Goal: Check status: Check status

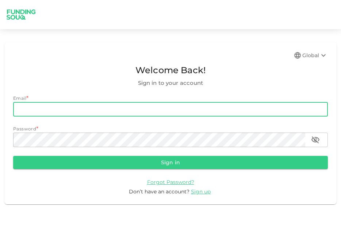
click at [157, 113] on input "email" at bounding box center [170, 109] width 314 height 15
type input "[EMAIL_ADDRESS][DOMAIN_NAME]"
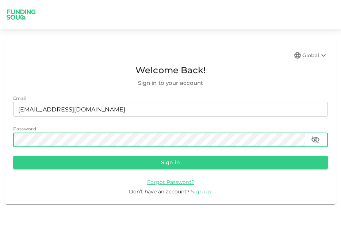
click at [13, 156] on button "Sign in" at bounding box center [170, 162] width 314 height 13
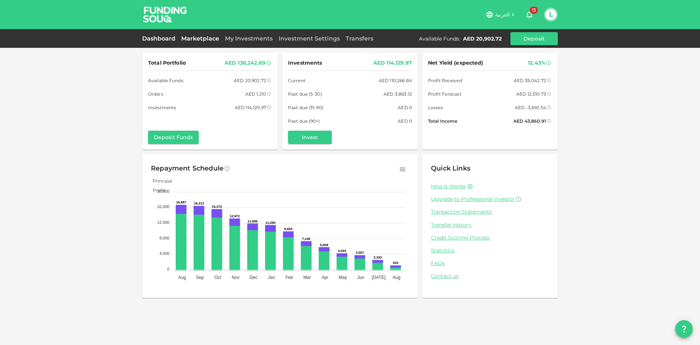
click at [198, 41] on link "Marketplace" at bounding box center [200, 38] width 44 height 7
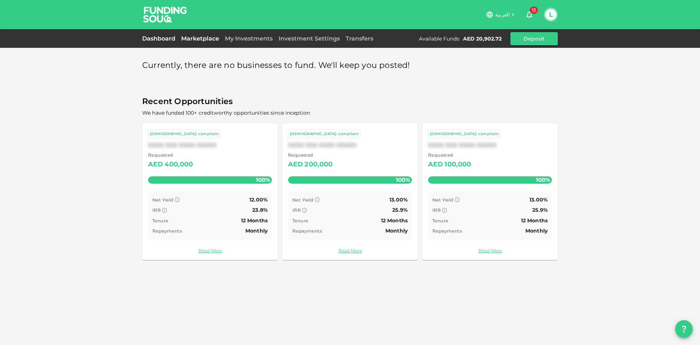
click at [165, 40] on link "Dashboard" at bounding box center [160, 38] width 36 height 7
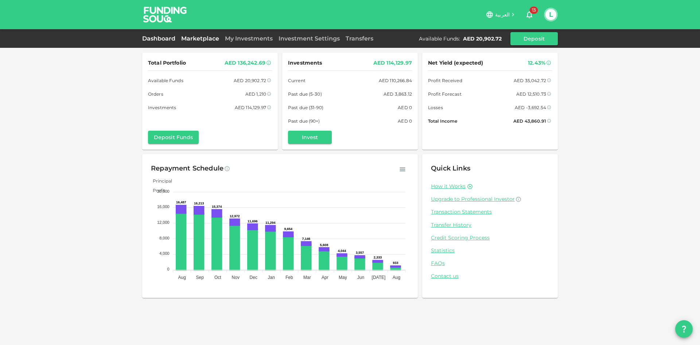
click at [213, 40] on link "Marketplace" at bounding box center [200, 38] width 44 height 7
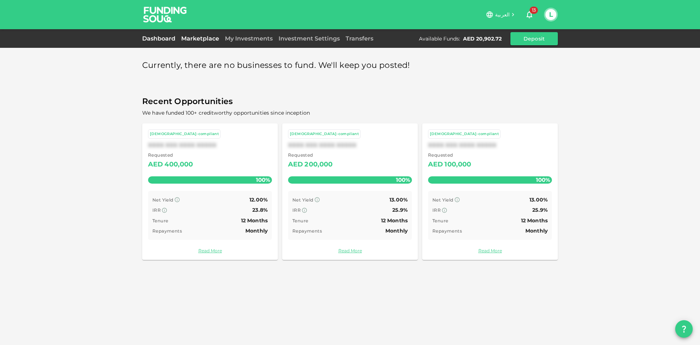
click at [166, 40] on link "Dashboard" at bounding box center [160, 38] width 36 height 7
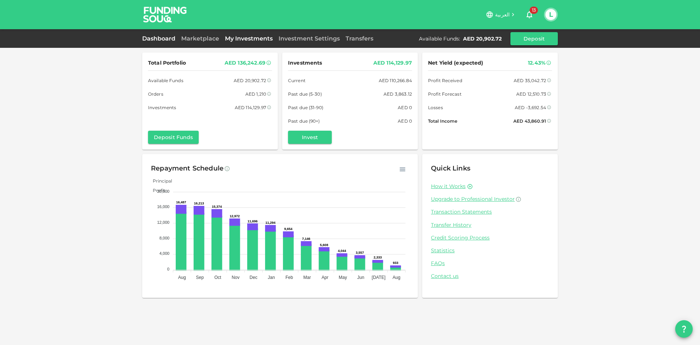
click at [242, 41] on link "My Investments" at bounding box center [249, 38] width 54 height 7
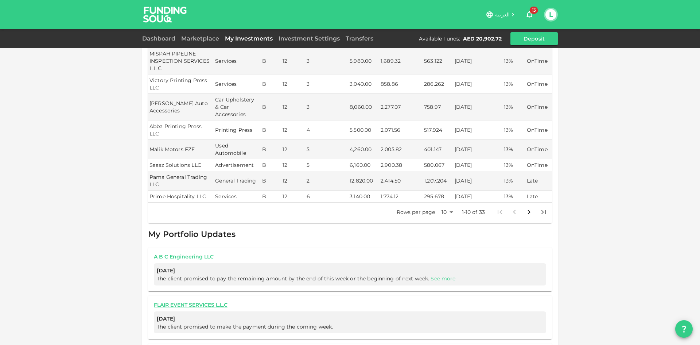
scroll to position [268, 0]
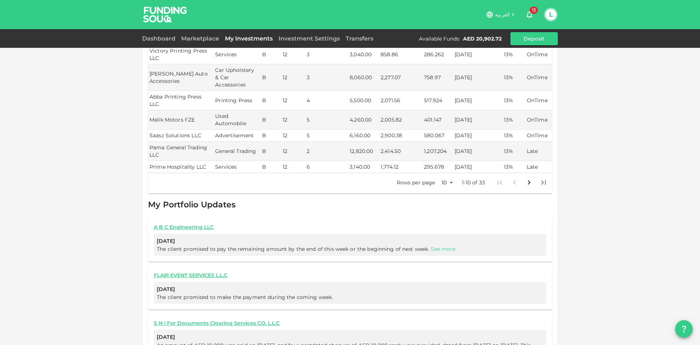
click at [340, 240] on link "See more" at bounding box center [443, 249] width 25 height 7
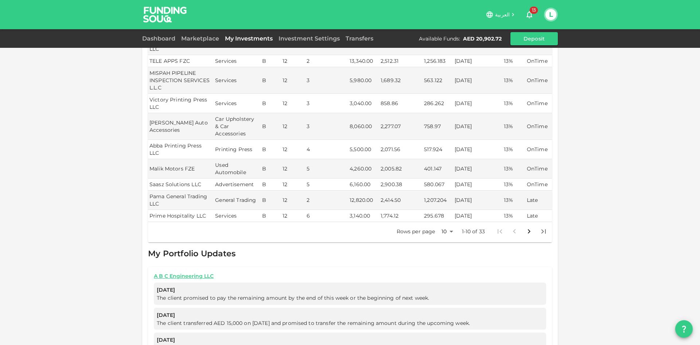
scroll to position [255, 0]
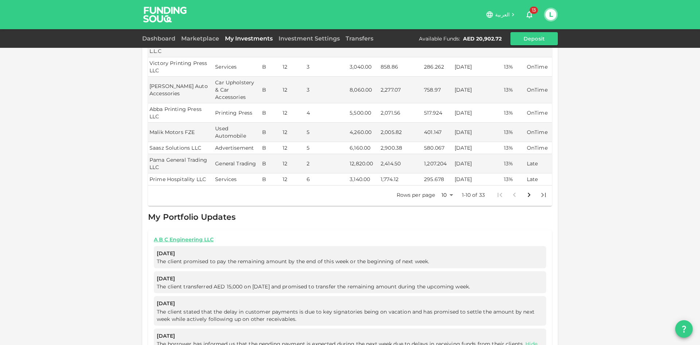
click at [340, 182] on body "العربية 13 L Dashboard Marketplace My Investments Investment Settings Transfers…" at bounding box center [350, 172] width 700 height 345
click at [340, 217] on li "50" at bounding box center [445, 216] width 22 height 13
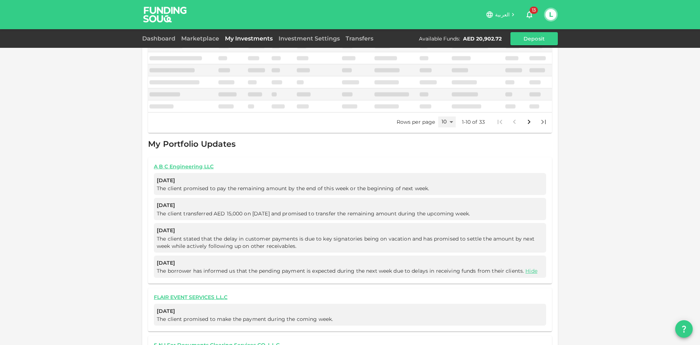
type input "50"
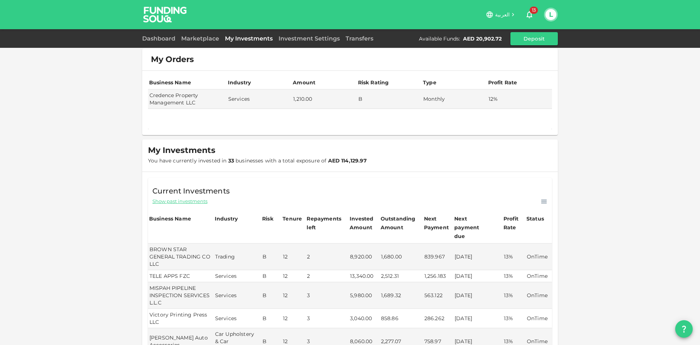
scroll to position [0, 0]
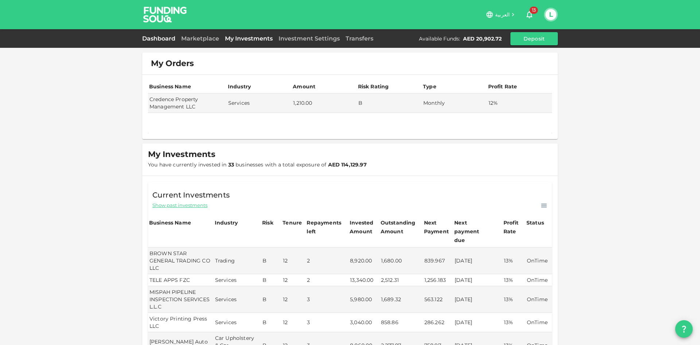
click at [164, 38] on link "Dashboard" at bounding box center [160, 38] width 36 height 7
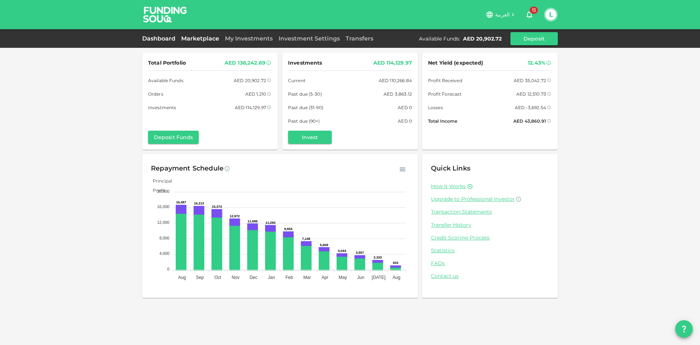
click at [218, 38] on link "Marketplace" at bounding box center [200, 38] width 44 height 7
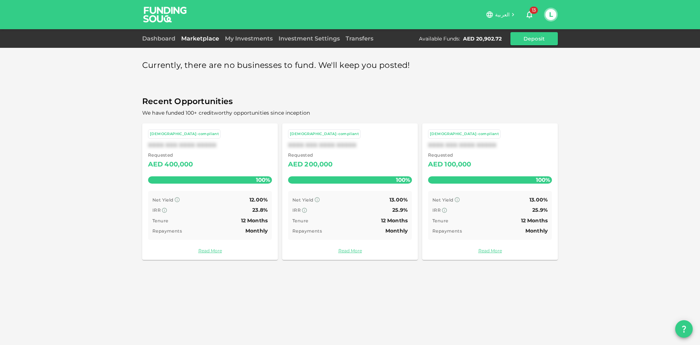
click at [244, 46] on div "Dashboard Marketplace My Investments Investment Settings Transfers Available Fu…" at bounding box center [350, 38] width 700 height 19
click at [244, 43] on div "Dashboard Marketplace My Investments Investment Settings Transfers Available Fu…" at bounding box center [350, 38] width 416 height 13
click at [243, 41] on link "My Investments" at bounding box center [249, 38] width 54 height 7
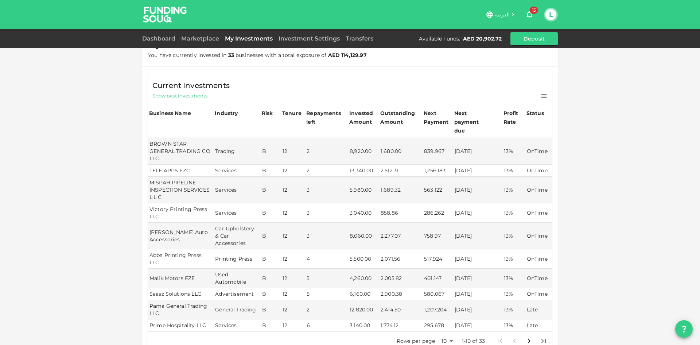
scroll to position [146, 0]
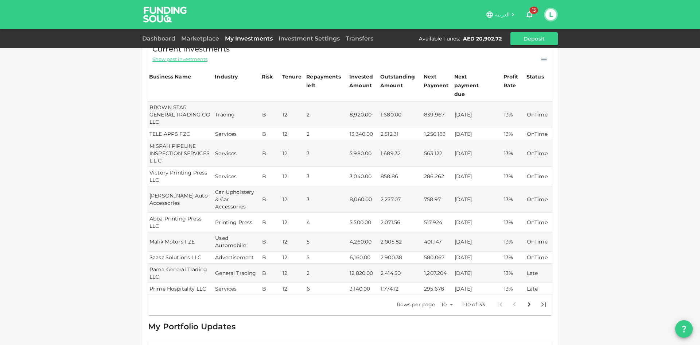
click at [340, 240] on body "العربية 13 L Dashboard Marketplace My Investments Investment Settings Transfers…" at bounding box center [350, 172] width 700 height 345
click at [340, 240] on li "100" at bounding box center [445, 332] width 22 height 13
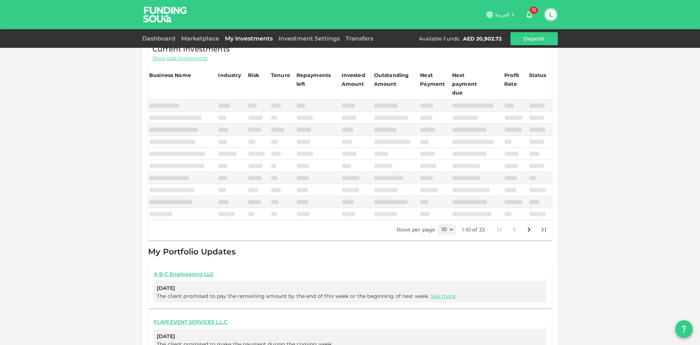
type input "100"
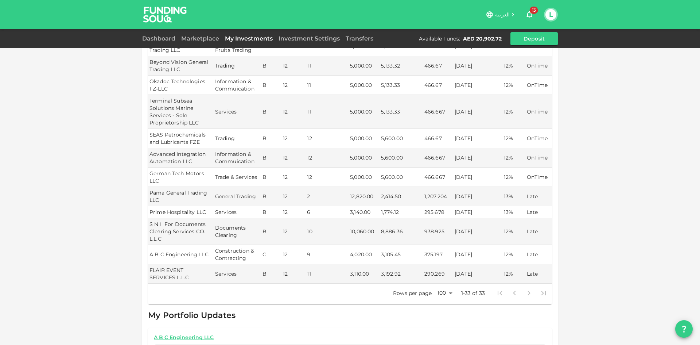
scroll to position [766, 0]
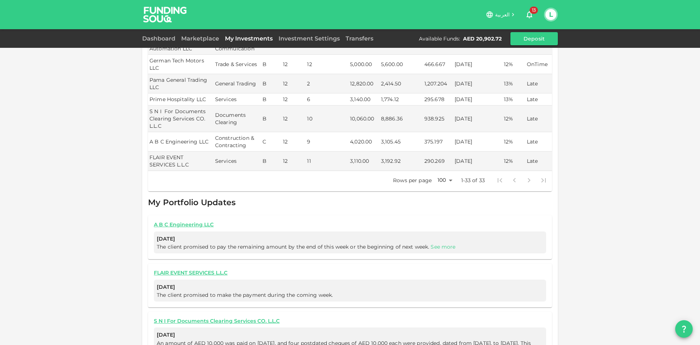
click at [340, 240] on link "See more" at bounding box center [443, 246] width 25 height 7
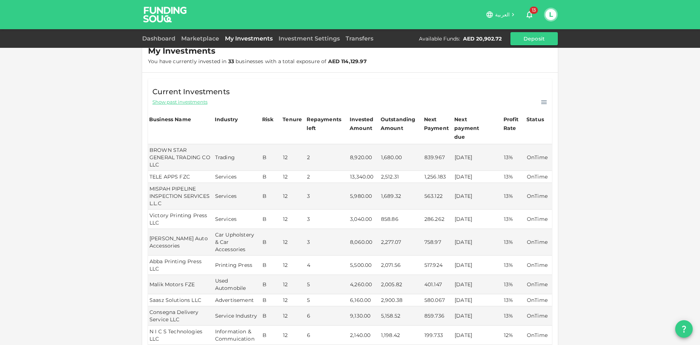
scroll to position [0, 0]
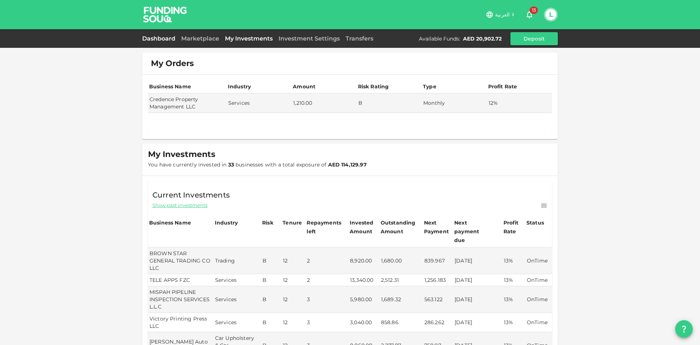
click at [151, 40] on link "Dashboard" at bounding box center [160, 38] width 36 height 7
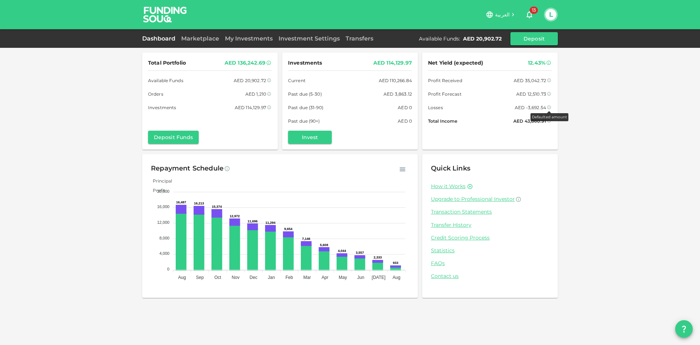
click at [340, 108] on icon at bounding box center [549, 107] width 4 height 4
click at [340, 111] on div "Net Yield (expected) 12.43% Profit Received AED 35,042.72 Profit Forecast AED 1…" at bounding box center [490, 91] width 124 height 66
click at [340, 108] on icon at bounding box center [550, 107] width 4 height 4
click at [340, 113] on div "Net Yield (expected) 12.43% Profit Received AED 35,042.72 Profit Forecast AED 1…" at bounding box center [490, 91] width 124 height 66
click at [197, 38] on link "Marketplace" at bounding box center [200, 38] width 44 height 7
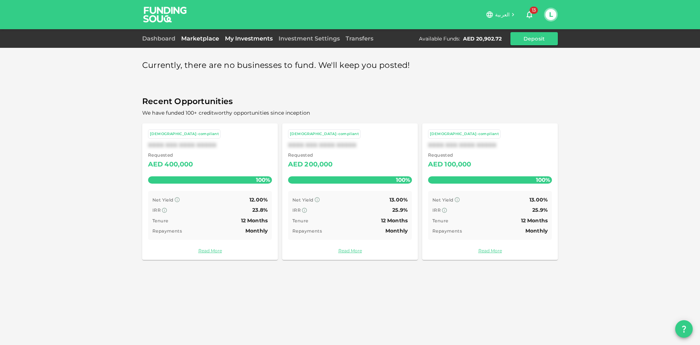
click at [245, 38] on link "My Investments" at bounding box center [249, 38] width 54 height 7
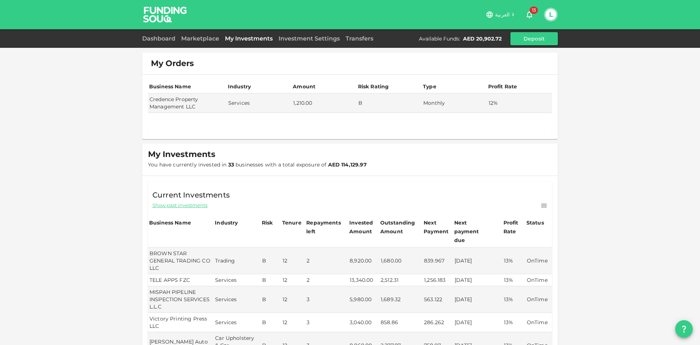
click at [207, 34] on div "Dashboard Marketplace My Investments Investment Settings Transfers Available Fu…" at bounding box center [350, 38] width 416 height 13
click at [208, 37] on link "Marketplace" at bounding box center [200, 38] width 44 height 7
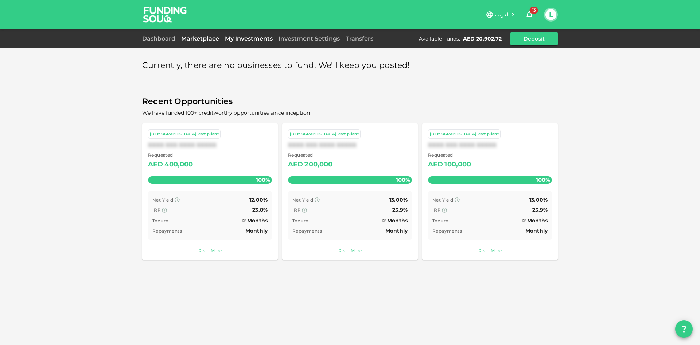
click at [253, 36] on link "My Investments" at bounding box center [249, 38] width 54 height 7
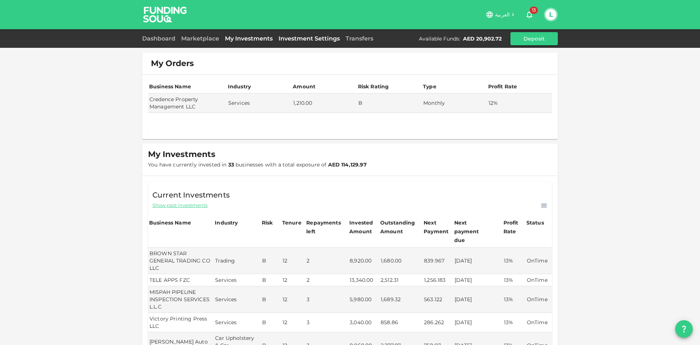
click at [287, 38] on link "Investment Settings" at bounding box center [309, 38] width 67 height 7
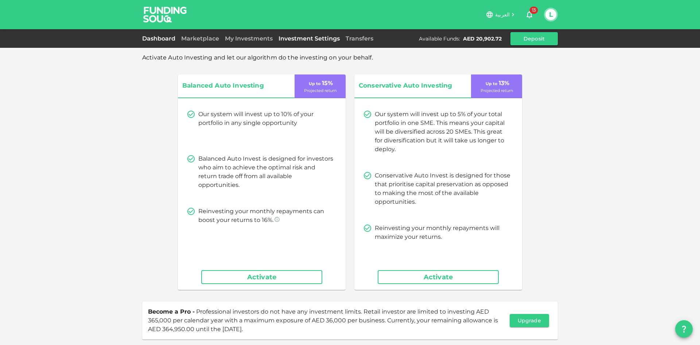
click at [169, 38] on link "Dashboard" at bounding box center [160, 38] width 36 height 7
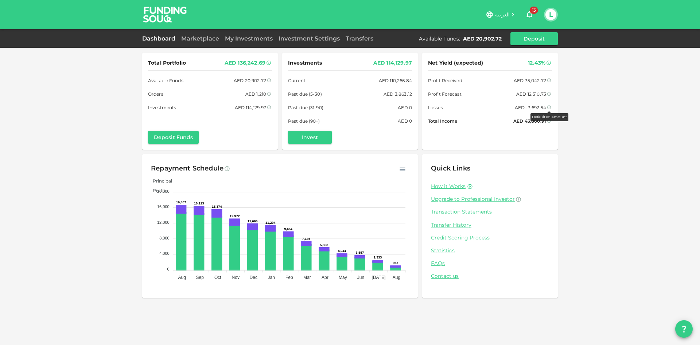
click at [340, 107] on icon at bounding box center [549, 107] width 4 height 4
click at [340, 138] on div "Total Portfolio AED 136,242.69 Available Funds AED 20,902.72 Orders AED 1,210 I…" at bounding box center [350, 172] width 700 height 345
click at [340, 12] on icon "button" at bounding box center [529, 14] width 9 height 9
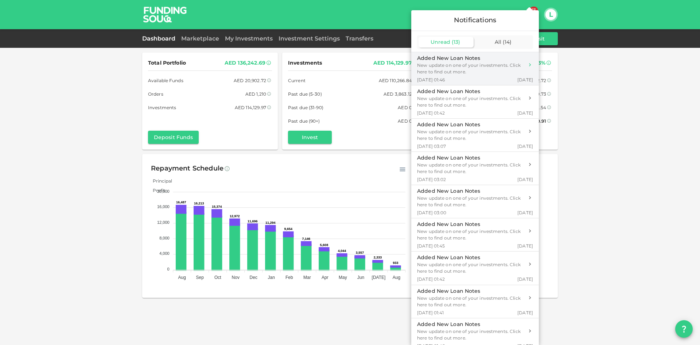
click at [340, 74] on div "New update on one of your investments. Click here to find out more." at bounding box center [470, 68] width 107 height 13
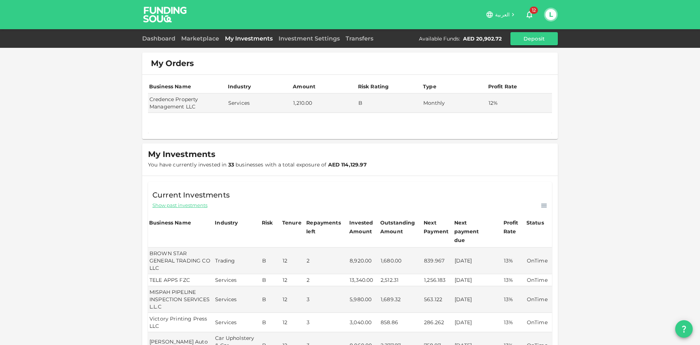
click at [193, 205] on span "Show past investments" at bounding box center [179, 205] width 55 height 7
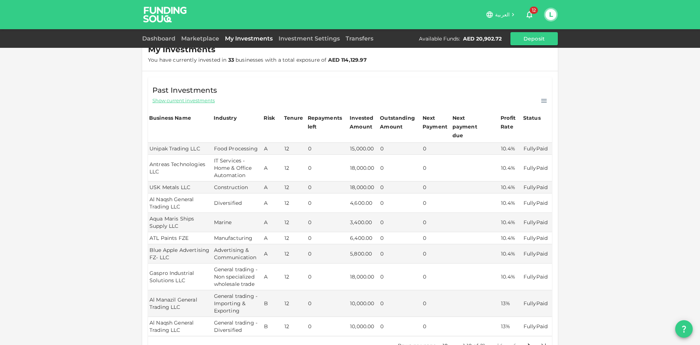
scroll to position [146, 0]
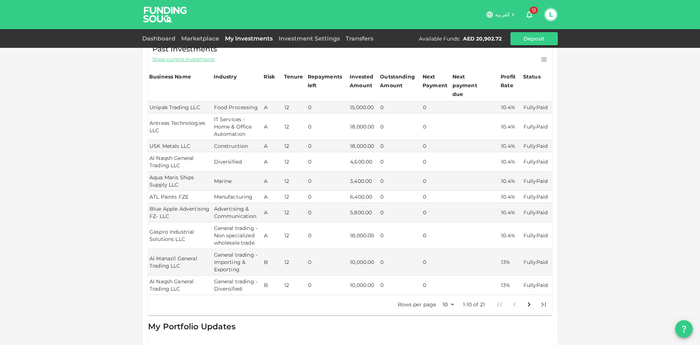
click at [340, 240] on body "العربية 12 L Dashboard Marketplace My Investments Investment Settings Transfers…" at bounding box center [350, 172] width 700 height 345
click at [340, 240] on li "50" at bounding box center [446, 319] width 22 height 13
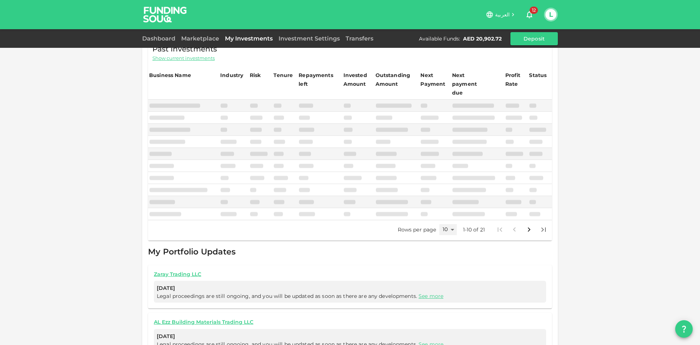
type input "50"
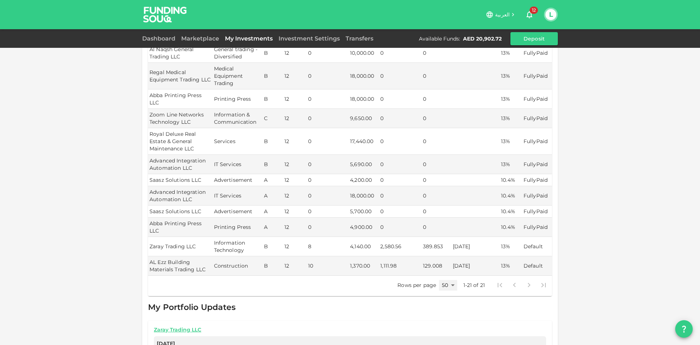
scroll to position [401, 0]
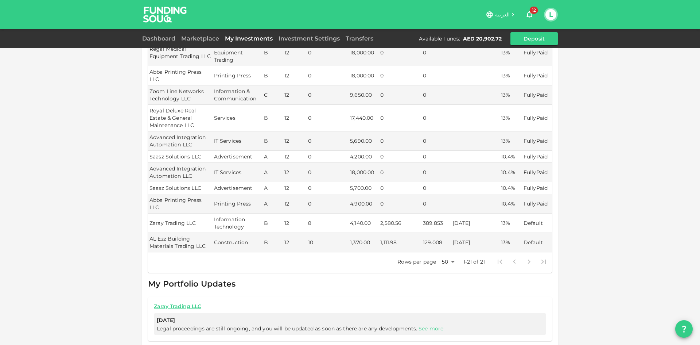
click at [326, 214] on td "8" at bounding box center [328, 222] width 42 height 19
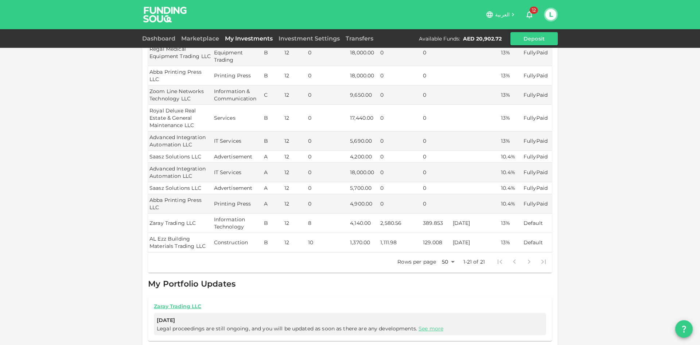
click at [324, 233] on td "10" at bounding box center [328, 242] width 42 height 19
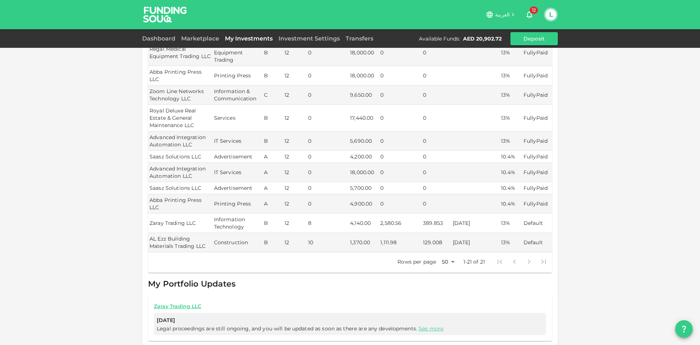
click at [340, 240] on div "My Portfolio Updates Zaray Trading LLC [DATE] Legal proceedings are still ongoi…" at bounding box center [350, 340] width 404 height 127
click at [340, 188] on div "My Orders Business Name Industry Amount Risk Rating Type Profit Rate Credence P…" at bounding box center [350, 6] width 700 height 815
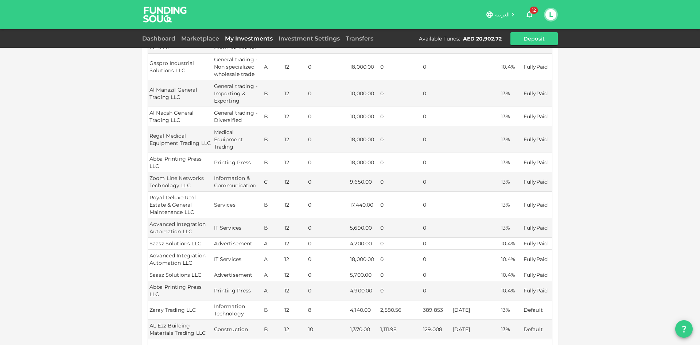
scroll to position [311, 0]
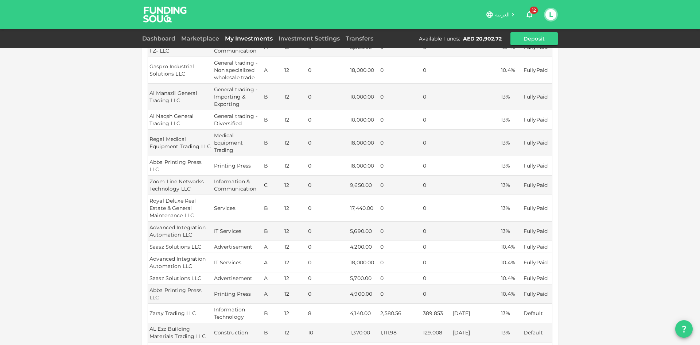
drag, startPoint x: 326, startPoint y: 247, endPoint x: 326, endPoint y: 237, distance: 10.2
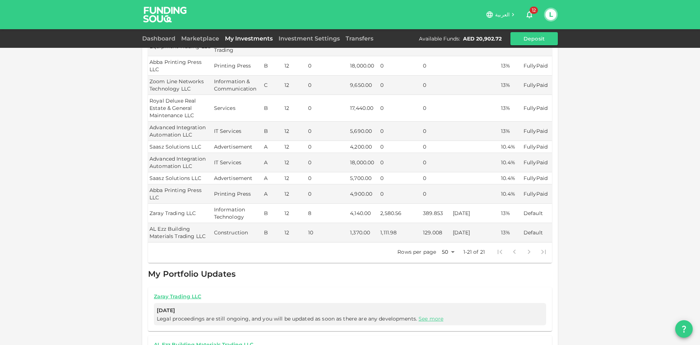
scroll to position [438, 0]
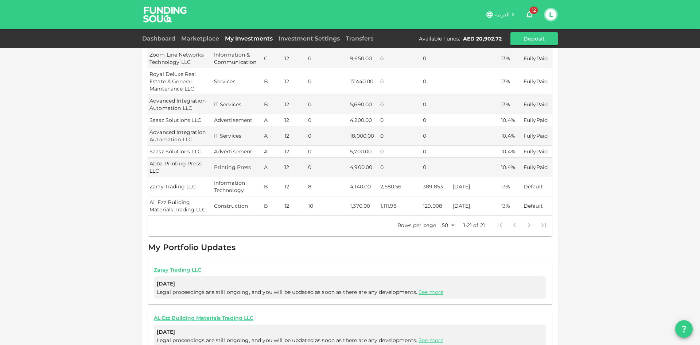
click at [177, 203] on td "AL Ezz Building Materials Trading LLC" at bounding box center [180, 205] width 65 height 19
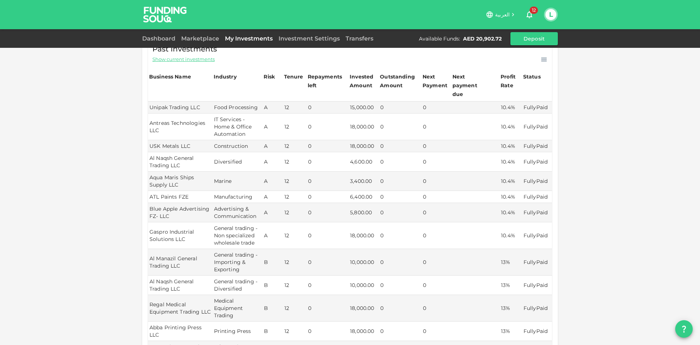
scroll to position [0, 0]
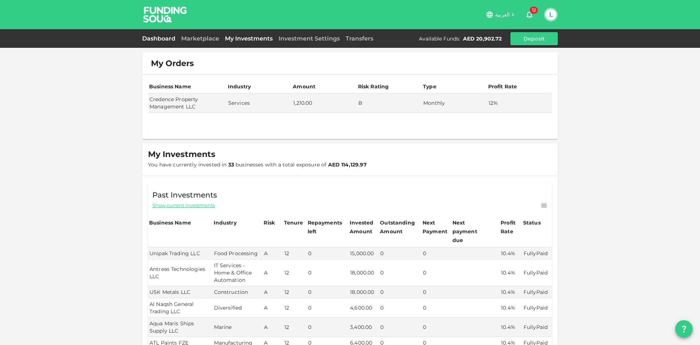
click at [170, 42] on link "Dashboard" at bounding box center [160, 38] width 36 height 7
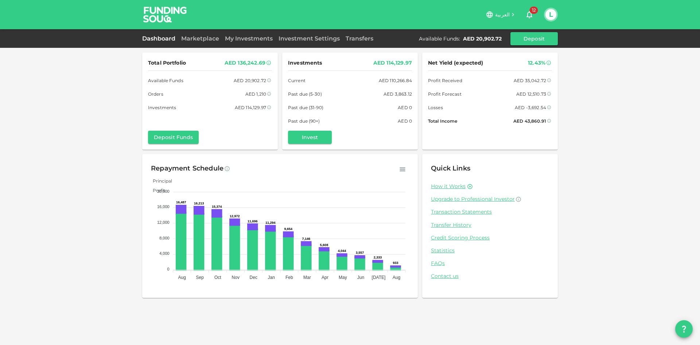
click at [340, 17] on icon "button" at bounding box center [530, 14] width 6 height 7
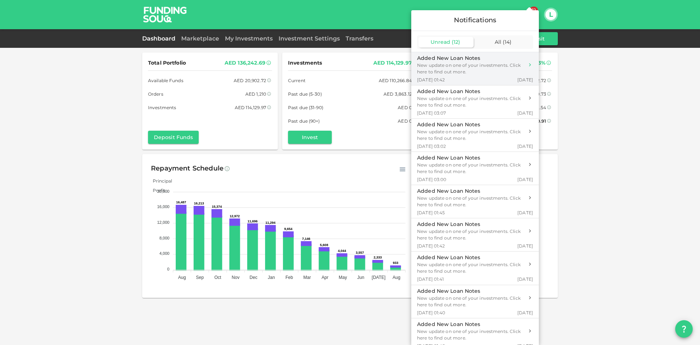
click at [340, 69] on div "New update on one of your investments. Click here to find out more." at bounding box center [470, 68] width 107 height 13
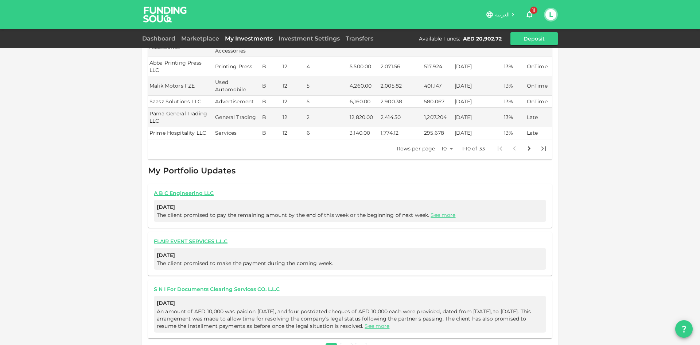
scroll to position [304, 0]
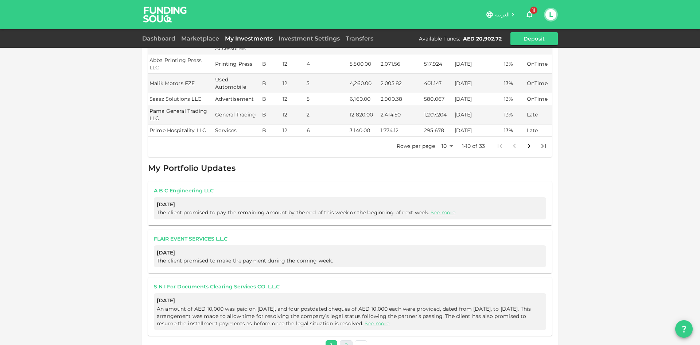
click at [340, 240] on link "2" at bounding box center [346, 345] width 13 height 11
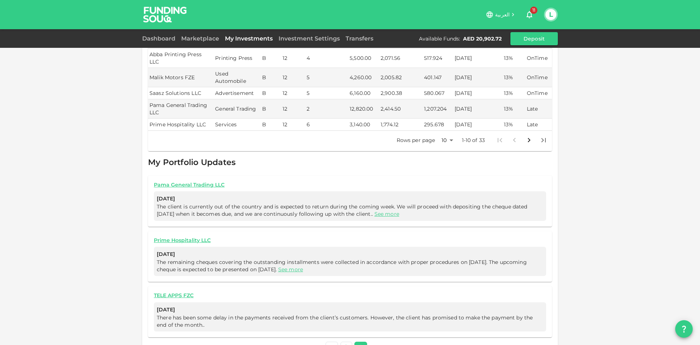
scroll to position [312, 0]
click at [340, 240] on link "1" at bounding box center [347, 345] width 12 height 11
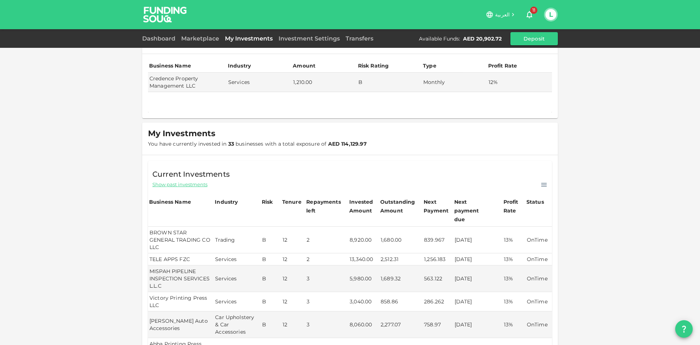
scroll to position [12, 0]
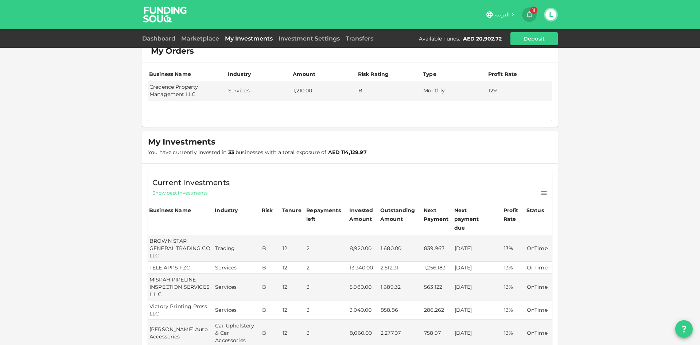
click at [340, 13] on icon "button" at bounding box center [530, 14] width 6 height 7
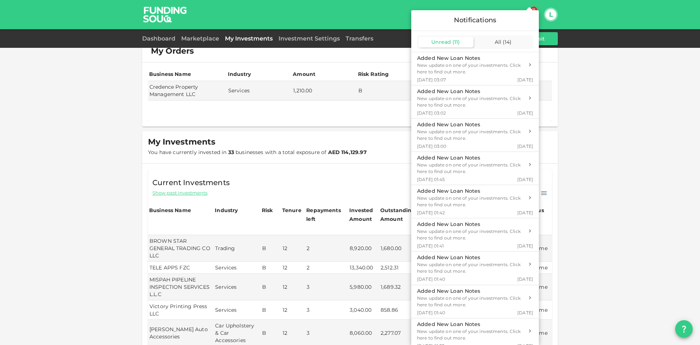
click at [340, 19] on div at bounding box center [350, 172] width 700 height 345
